Goal: Entertainment & Leisure: Consume media (video, audio)

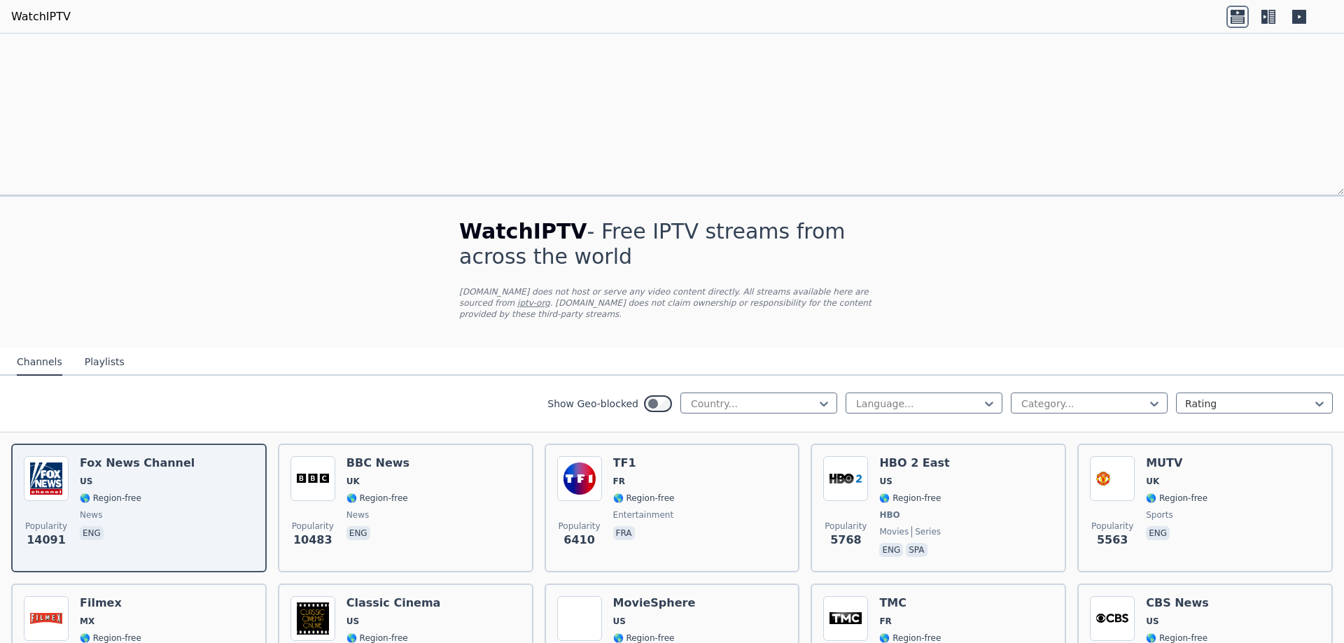
select select "****"
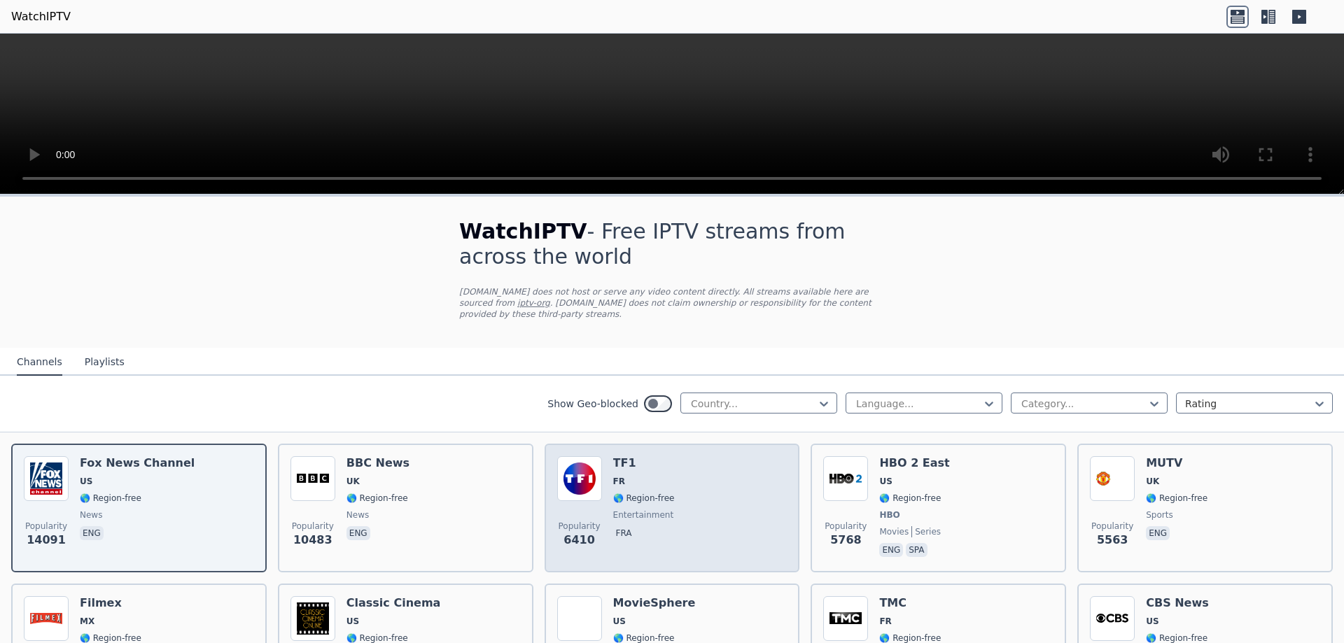
click at [637, 480] on div "TF1 FR 🌎 Region-free entertainment fra" at bounding box center [644, 508] width 62 height 104
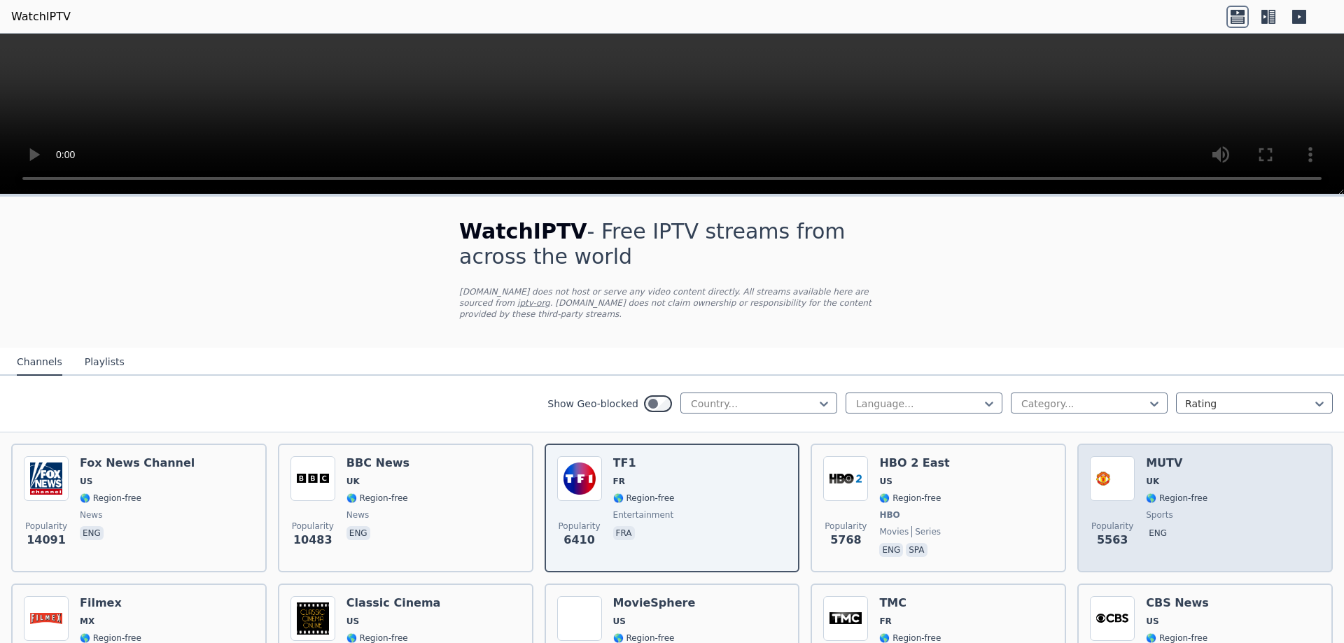
click at [1131, 486] on div "Popularity 5563 MUTV [GEOGRAPHIC_DATA] 🌎 Region-free sports eng" at bounding box center [1205, 508] width 230 height 104
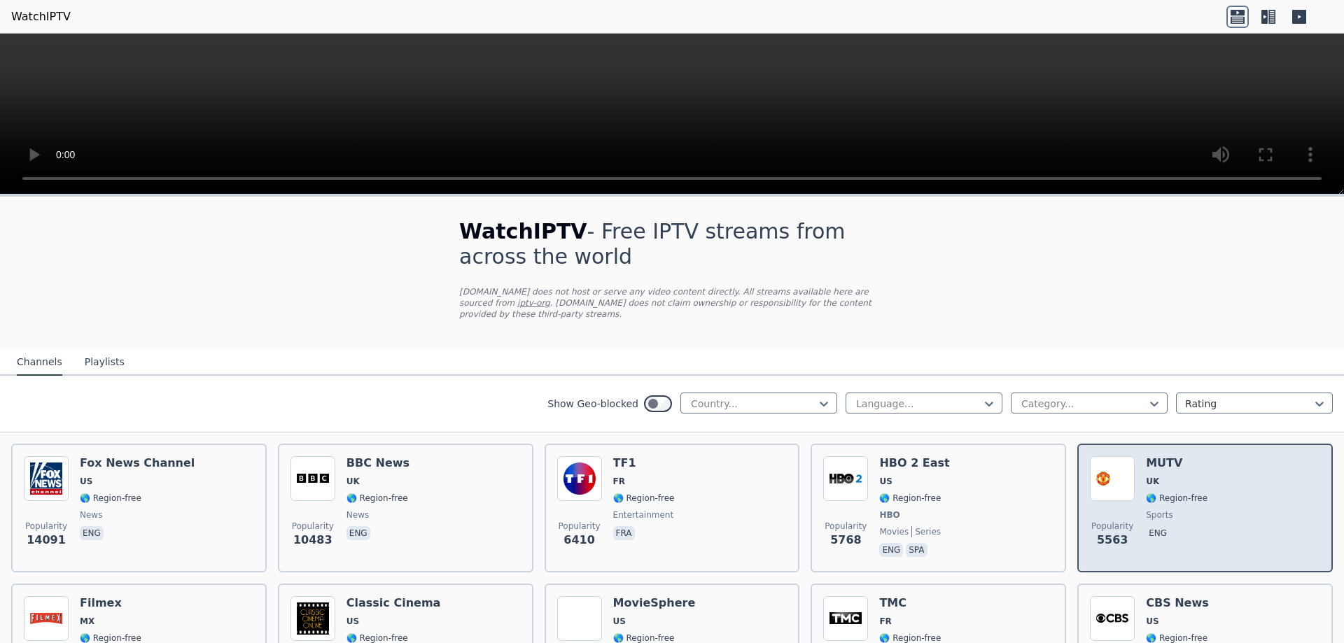
click at [1108, 476] on img at bounding box center [1112, 478] width 45 height 45
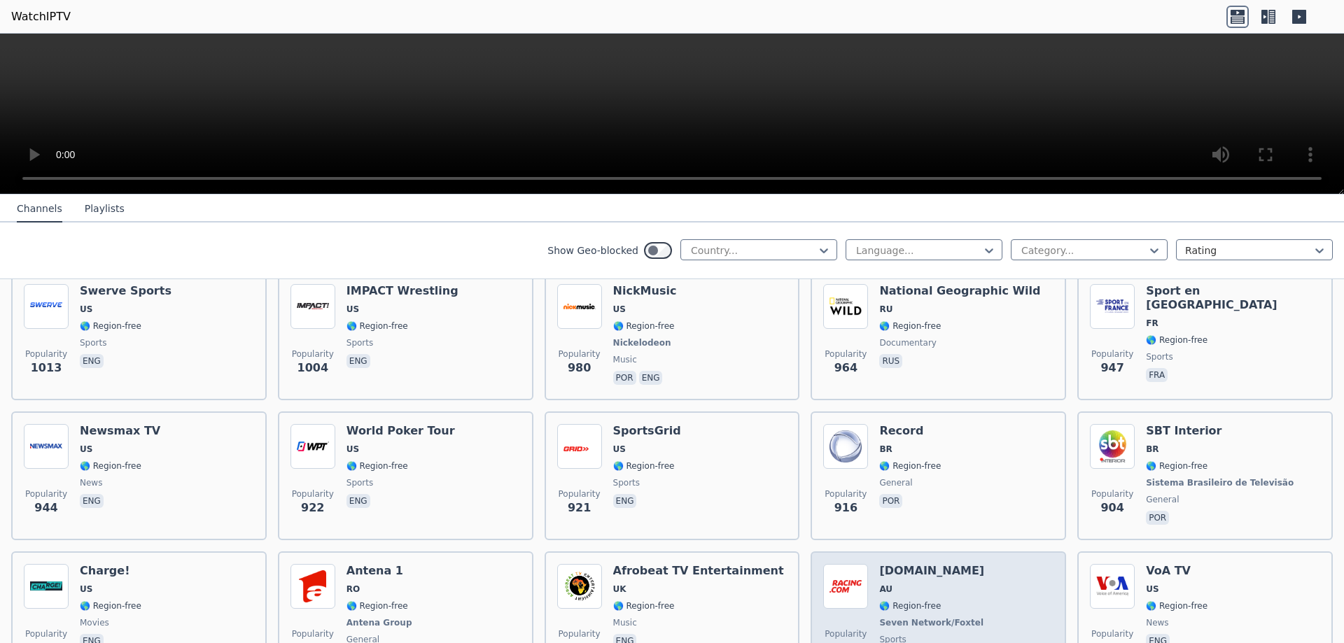
scroll to position [1960, 0]
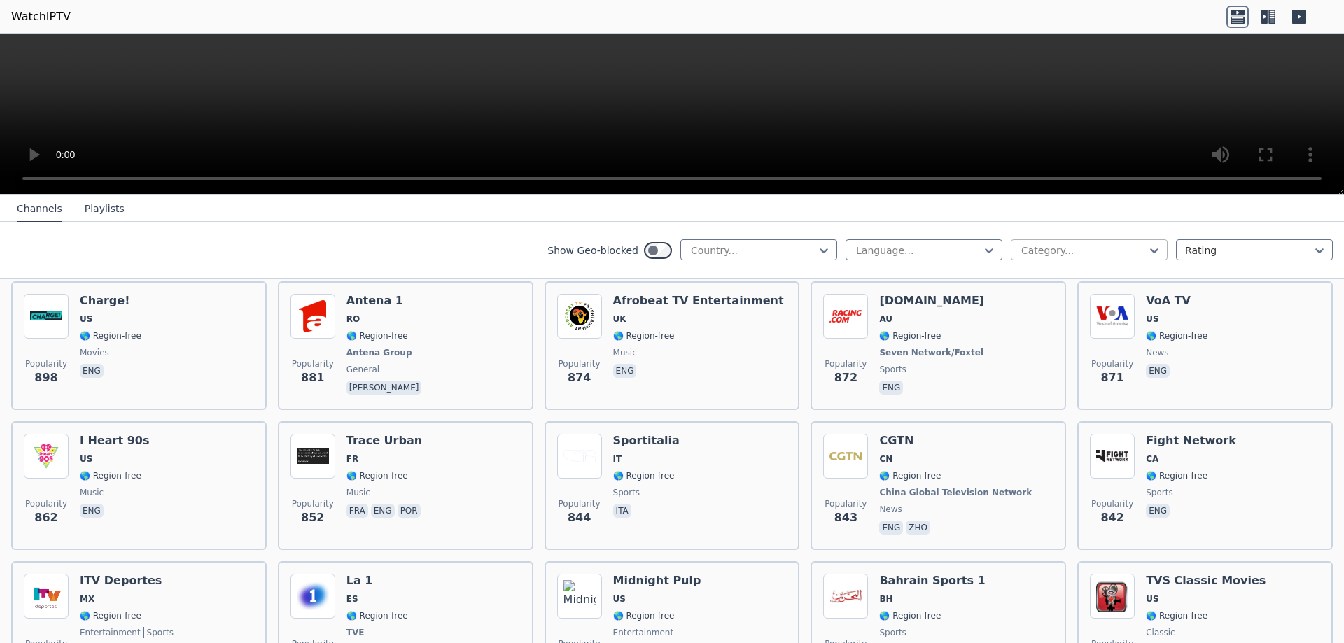
click at [1068, 258] on div "Category..." at bounding box center [1089, 249] width 157 height 21
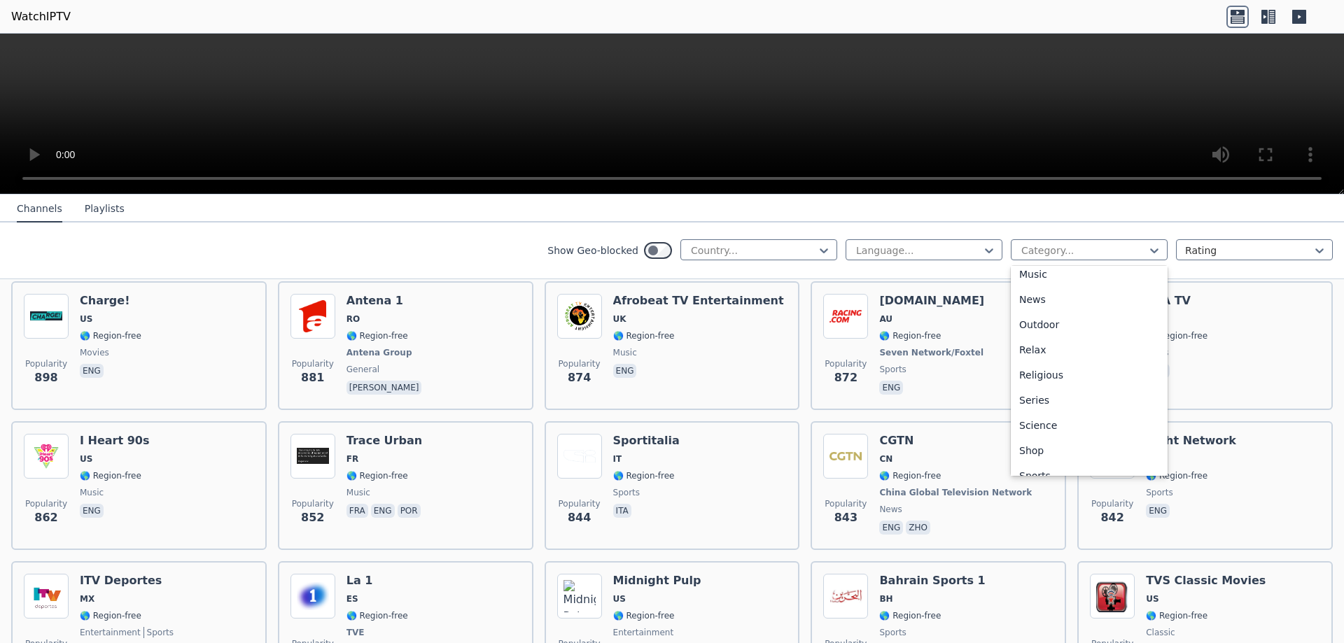
scroll to position [476, 0]
click at [1044, 411] on div "Sports" at bounding box center [1089, 410] width 157 height 25
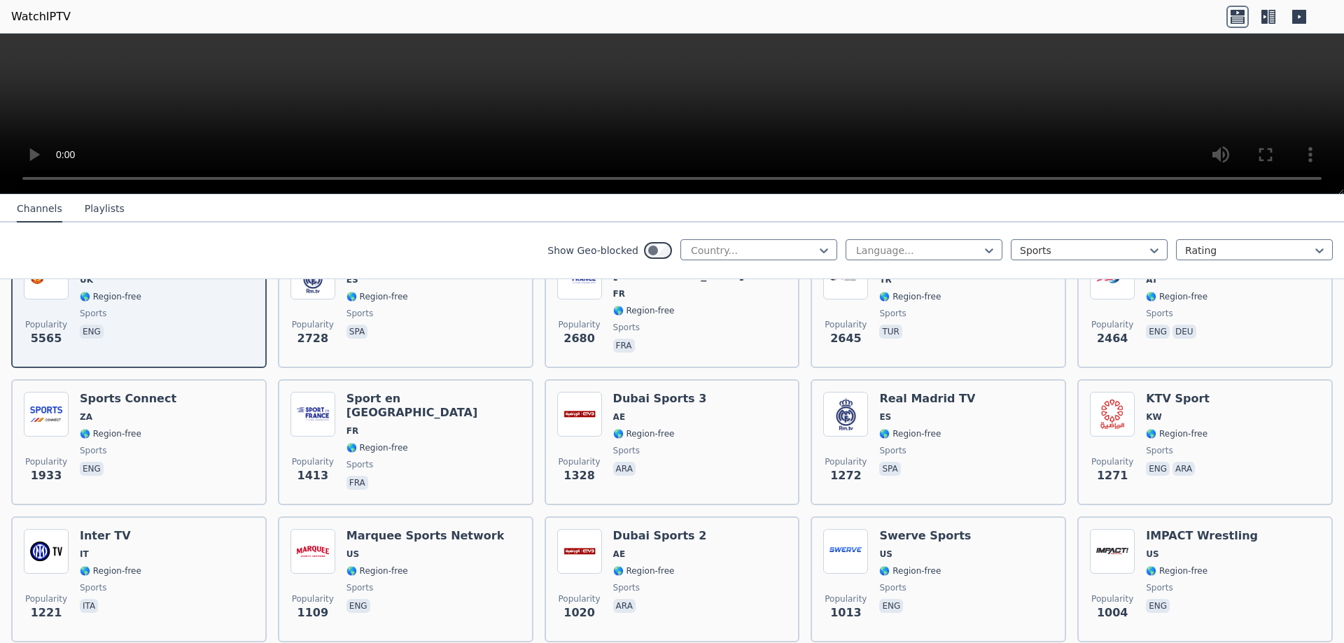
scroll to position [280, 0]
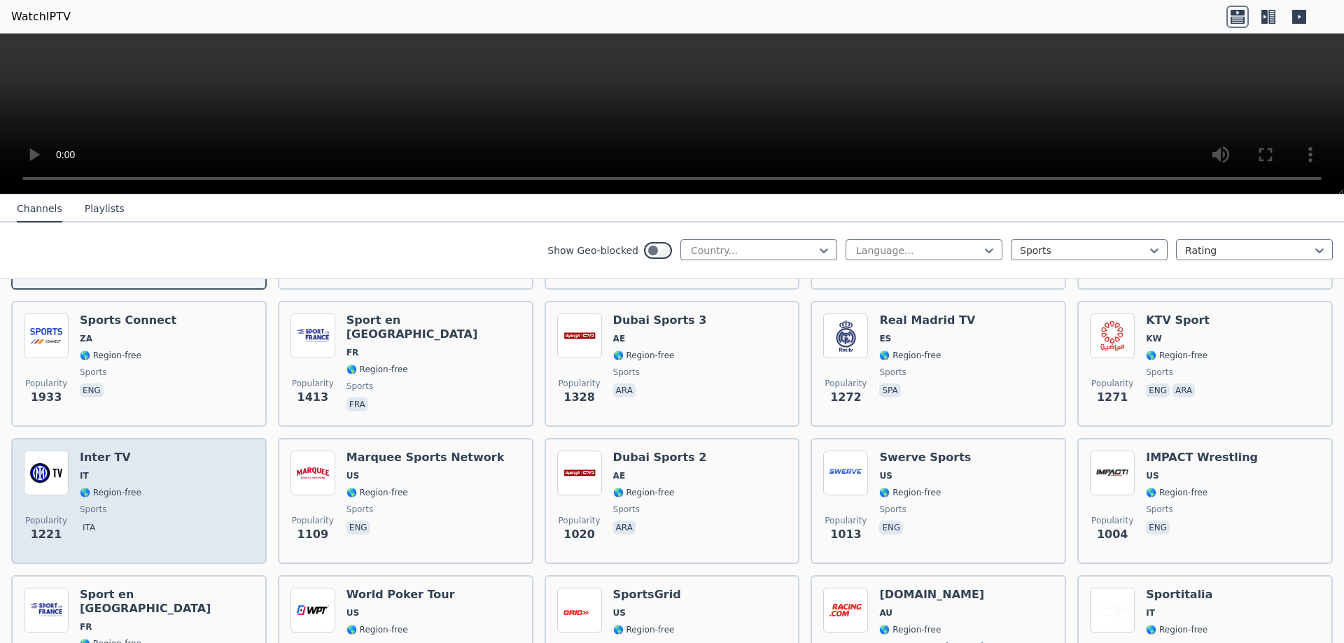
click at [116, 454] on div "Inter TV IT 🌎 Region-free sports ita" at bounding box center [111, 501] width 62 height 101
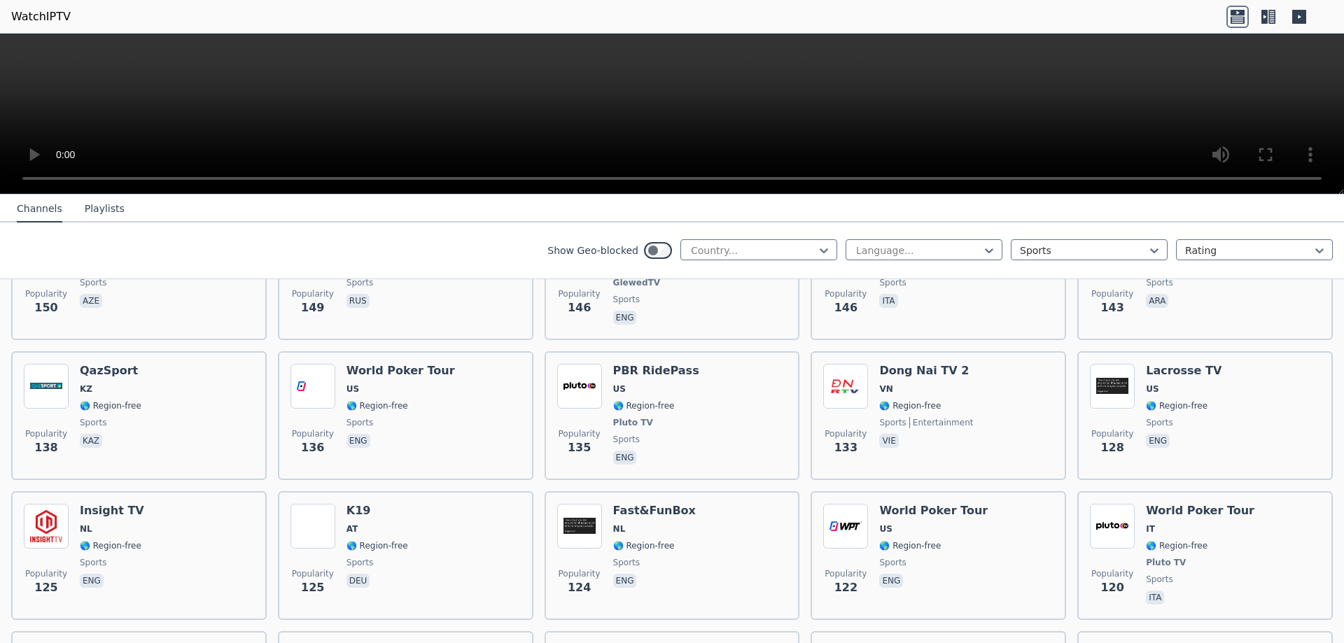
scroll to position [2147, 0]
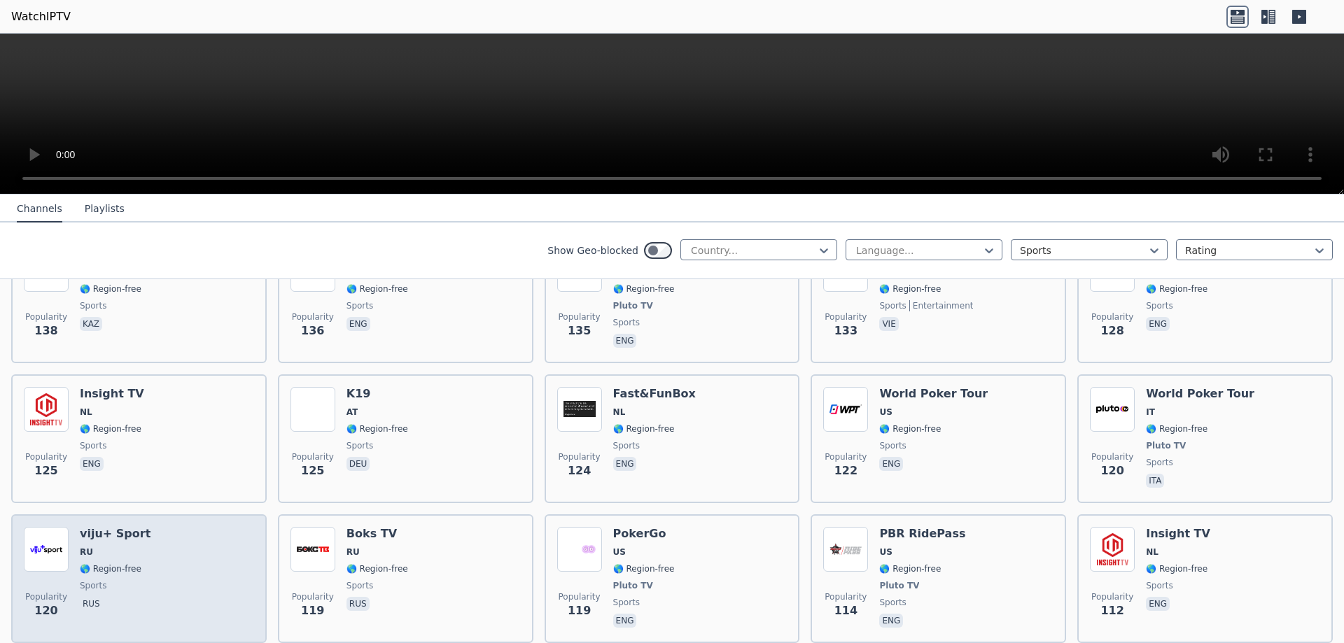
click at [144, 551] on div "Popularity 120 viju+ Sport RU 🌎 Region-free sports rus" at bounding box center [139, 579] width 230 height 104
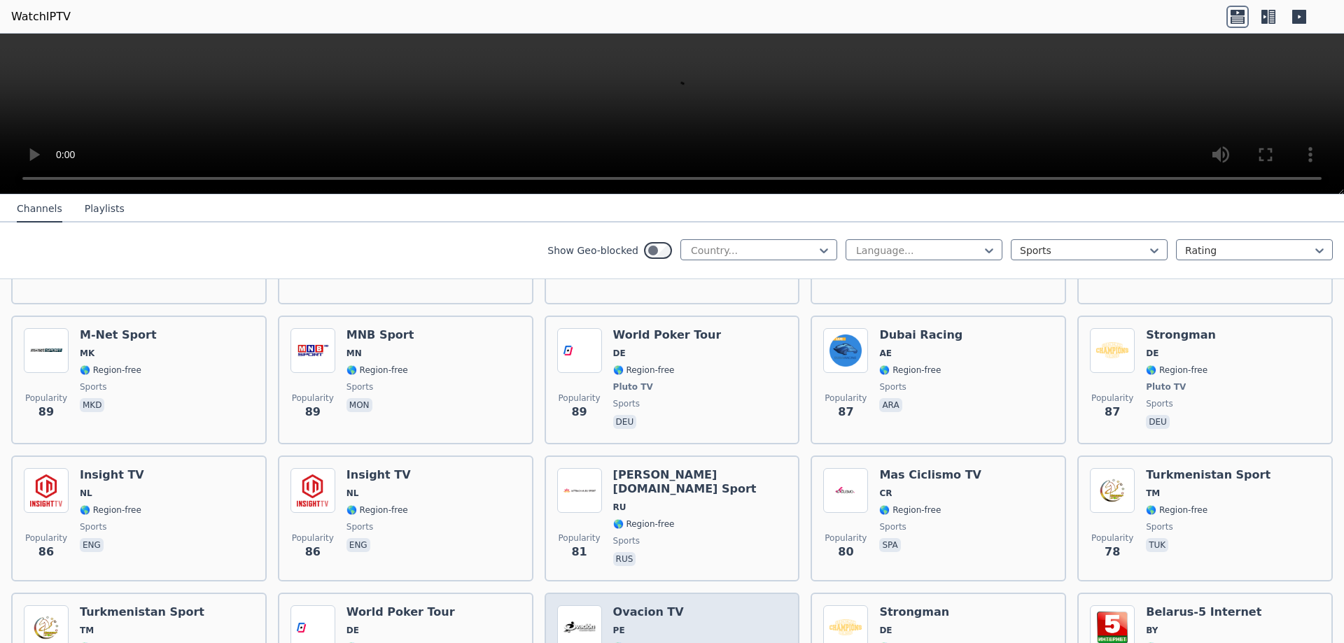
scroll to position [3026, 0]
